Goal: Task Accomplishment & Management: Manage account settings

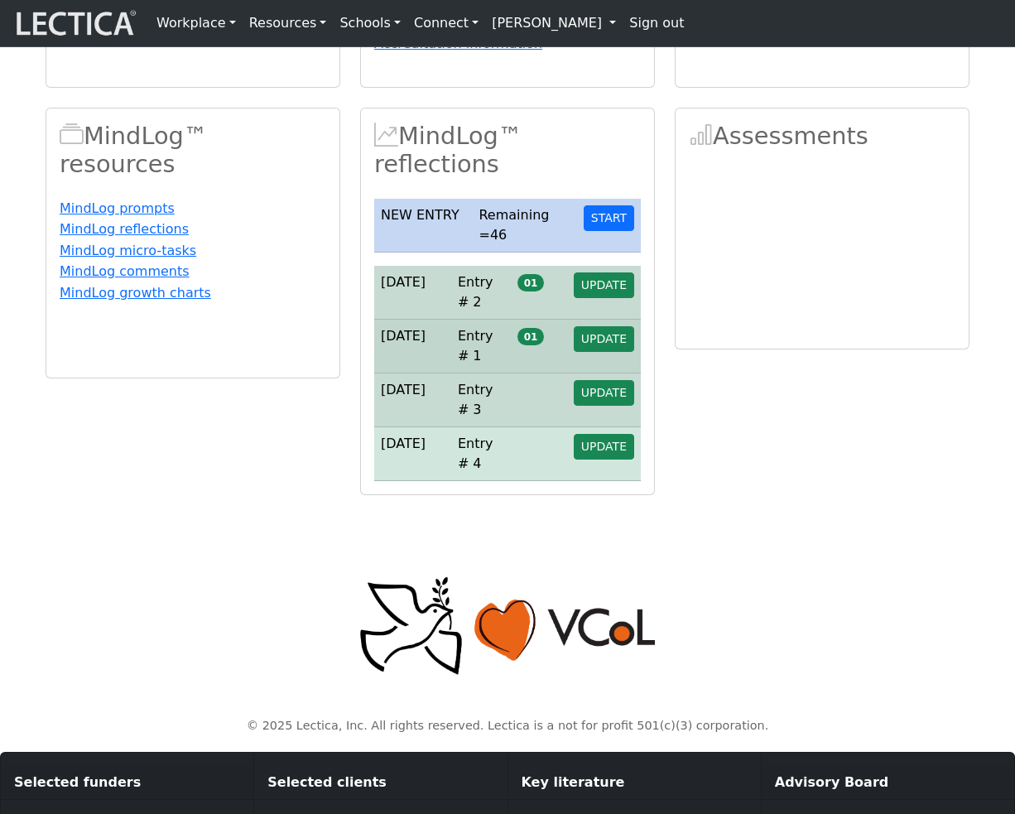
scroll to position [6, 0]
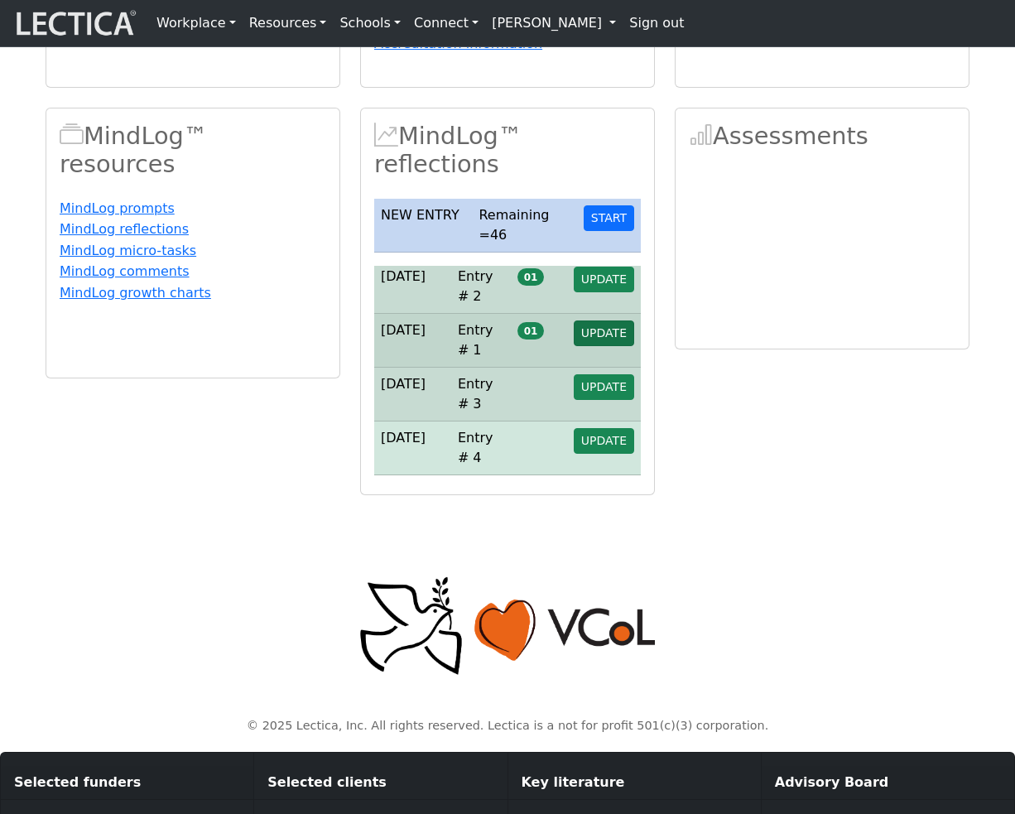
click at [607, 339] on span "UPDATE" at bounding box center [604, 332] width 46 height 13
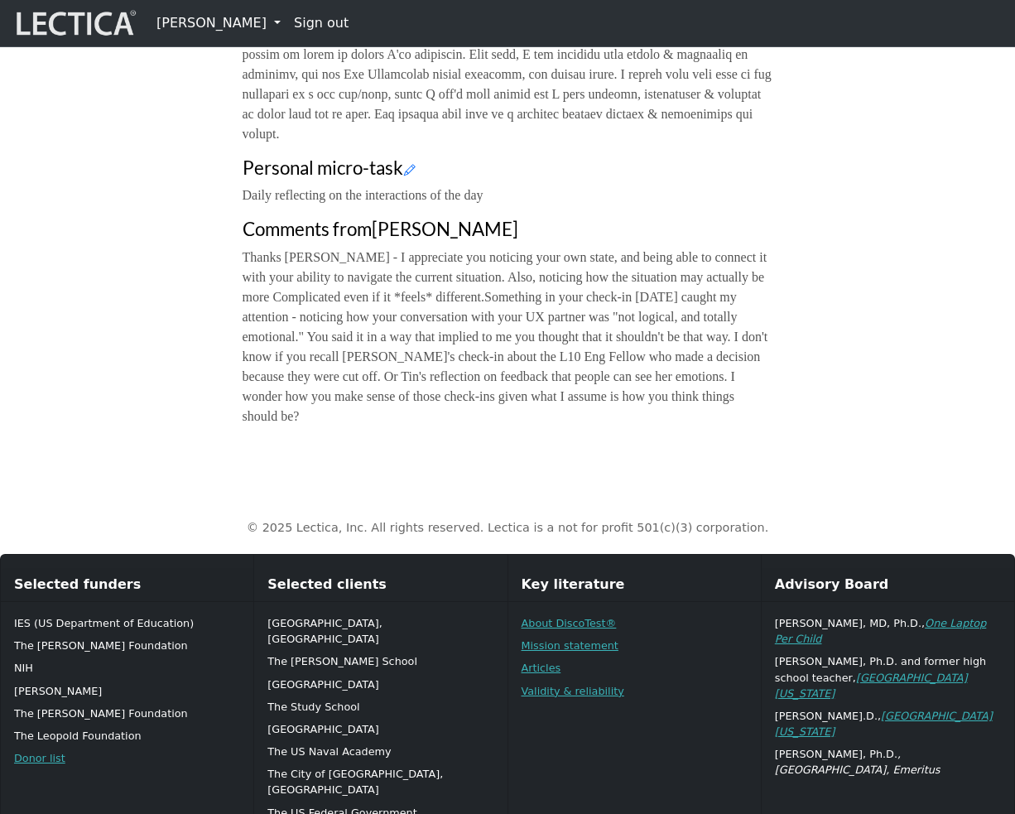
scroll to position [1099, 0]
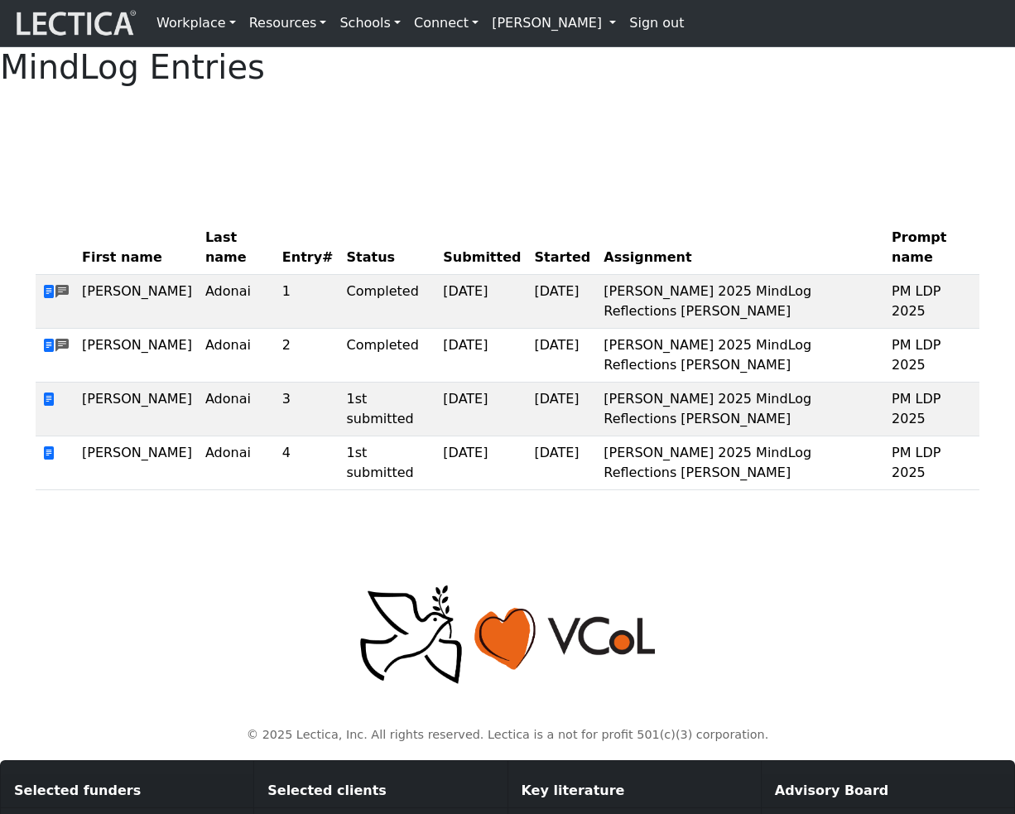
click at [510, 22] on link "[PERSON_NAME]" at bounding box center [553, 23] width 137 height 33
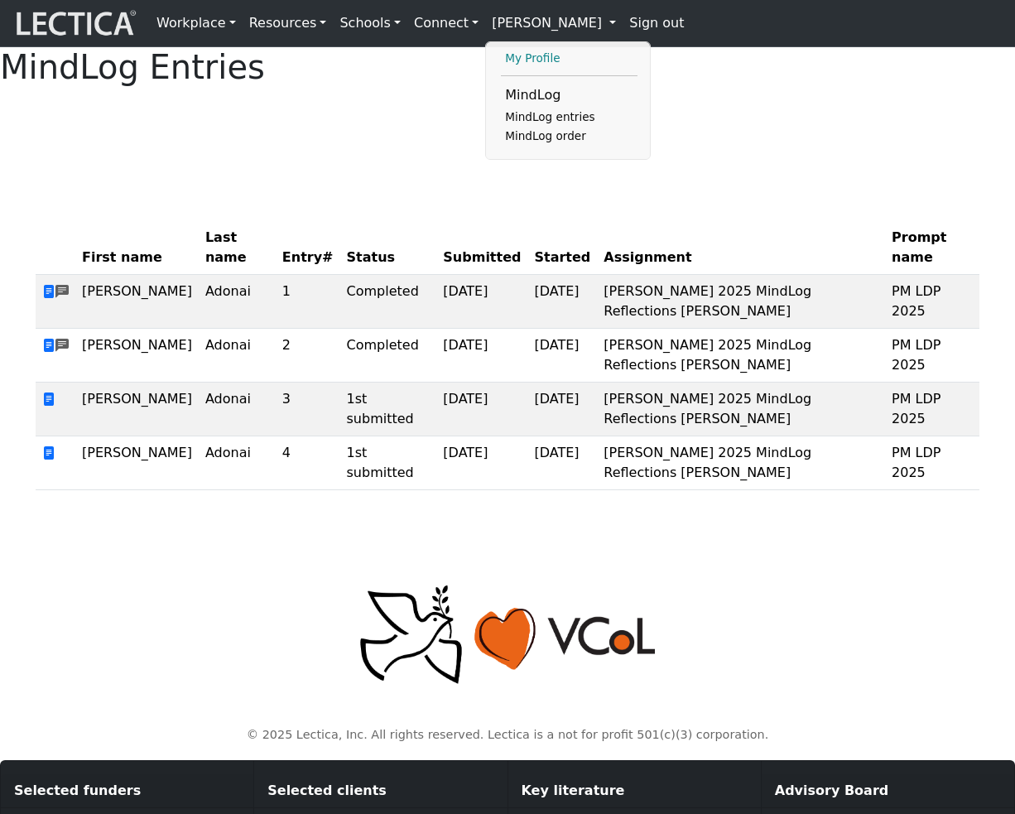
click at [501, 63] on link "My Profile" at bounding box center [569, 59] width 137 height 20
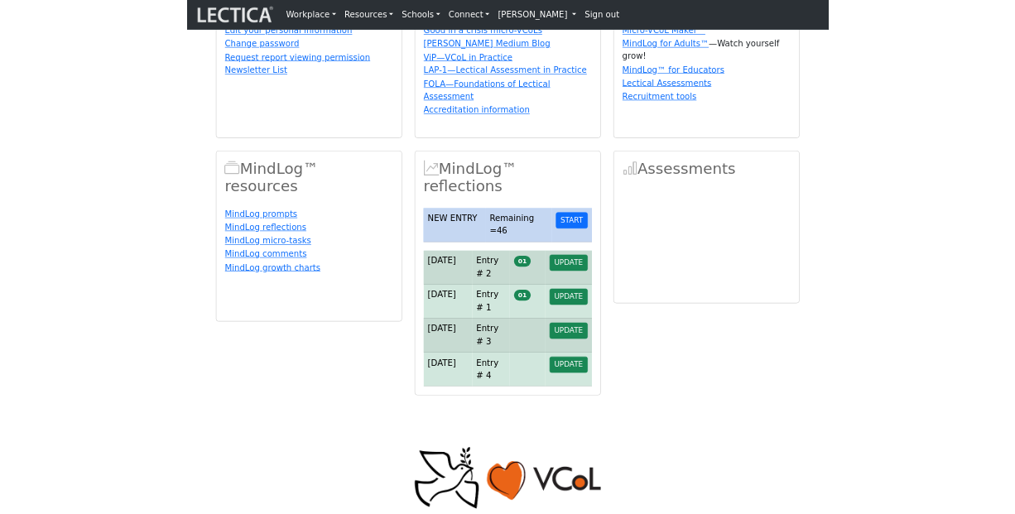
scroll to position [173, 0]
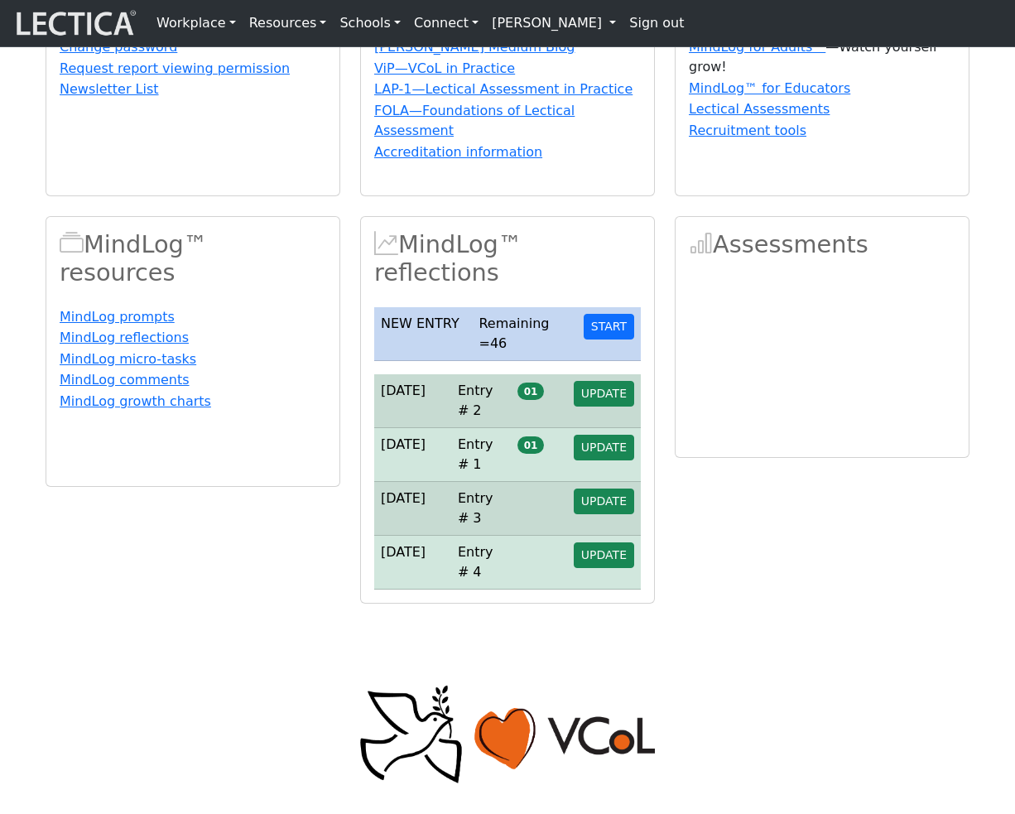
click at [707, 603] on div "Assessments" at bounding box center [822, 409] width 315 height 387
